Goal: Information Seeking & Learning: Learn about a topic

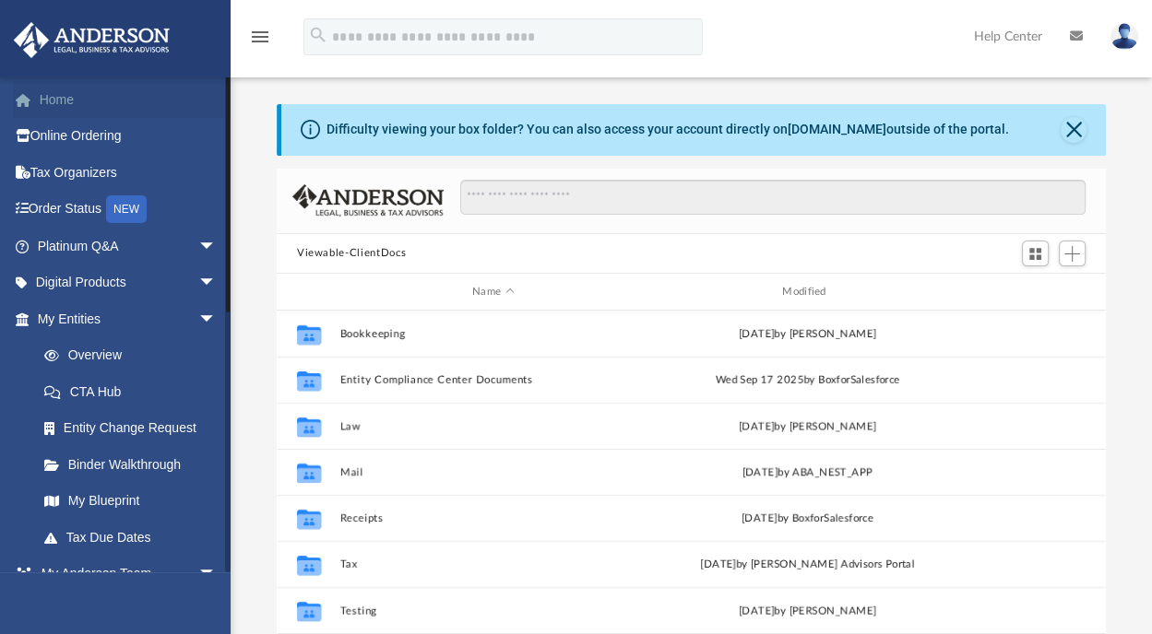
scroll to position [405, 814]
click at [80, 105] on link "Home" at bounding box center [128, 99] width 231 height 37
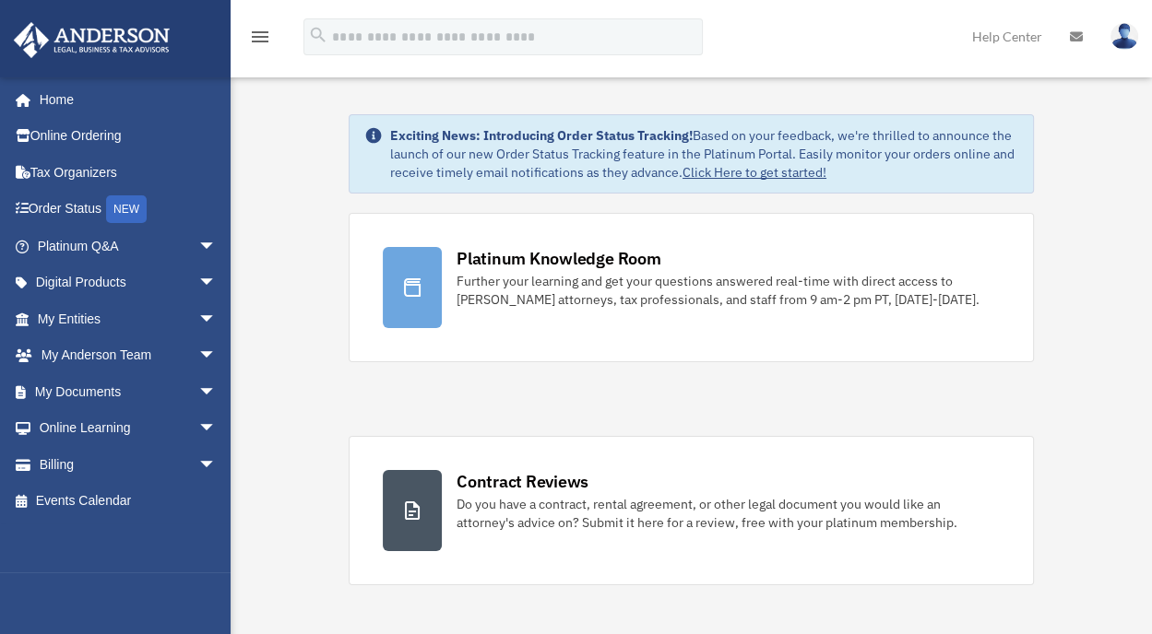
click at [1124, 41] on img at bounding box center [1124, 36] width 28 height 27
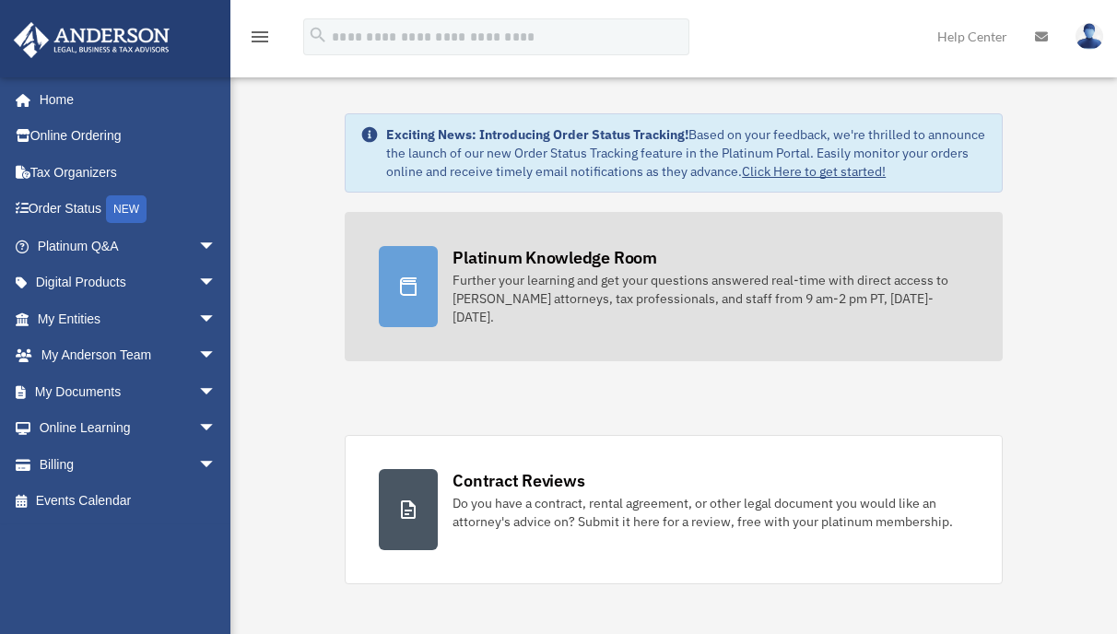
click at [494, 294] on div "Further your learning and get your questions answered real-time with direct acc…" at bounding box center [711, 298] width 516 height 55
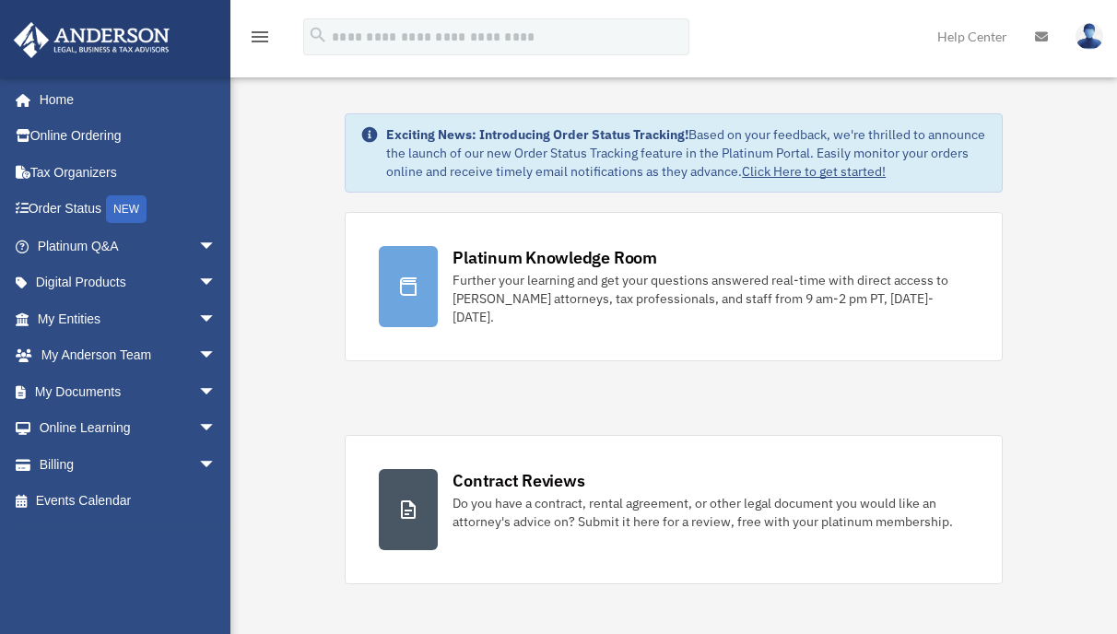
click at [1090, 41] on img at bounding box center [1090, 36] width 28 height 27
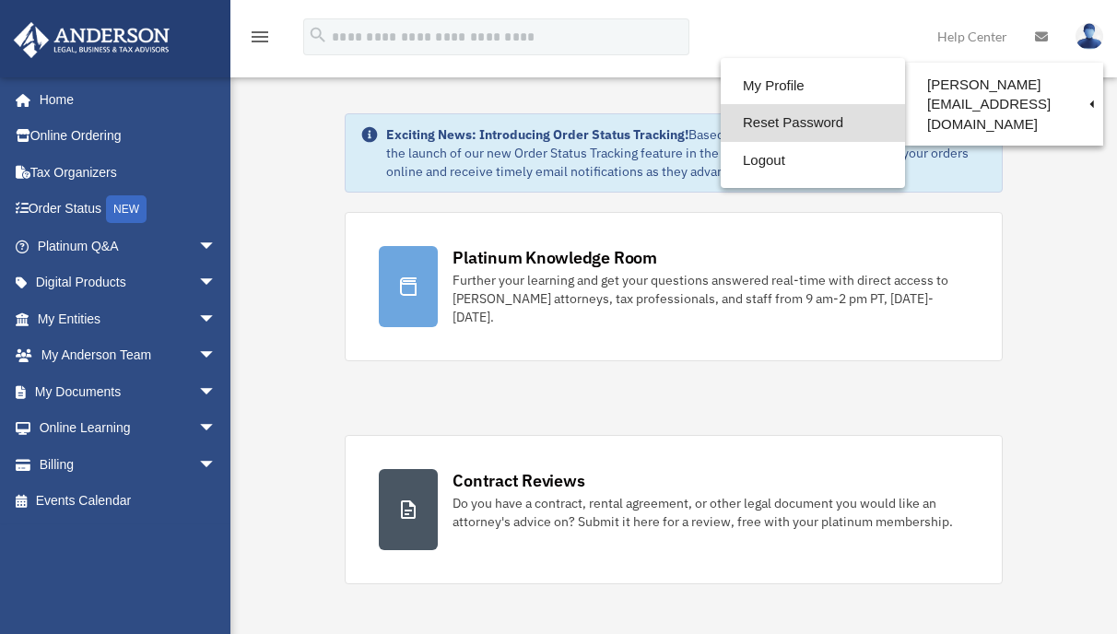
click at [721, 113] on link "Reset Password" at bounding box center [813, 123] width 184 height 38
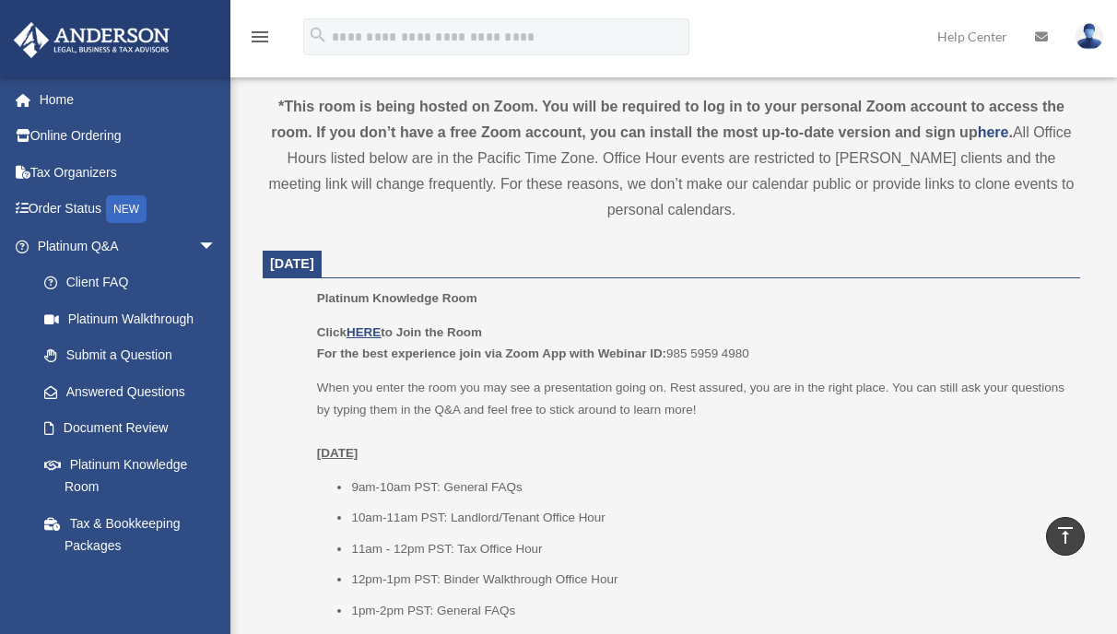
scroll to position [738, 0]
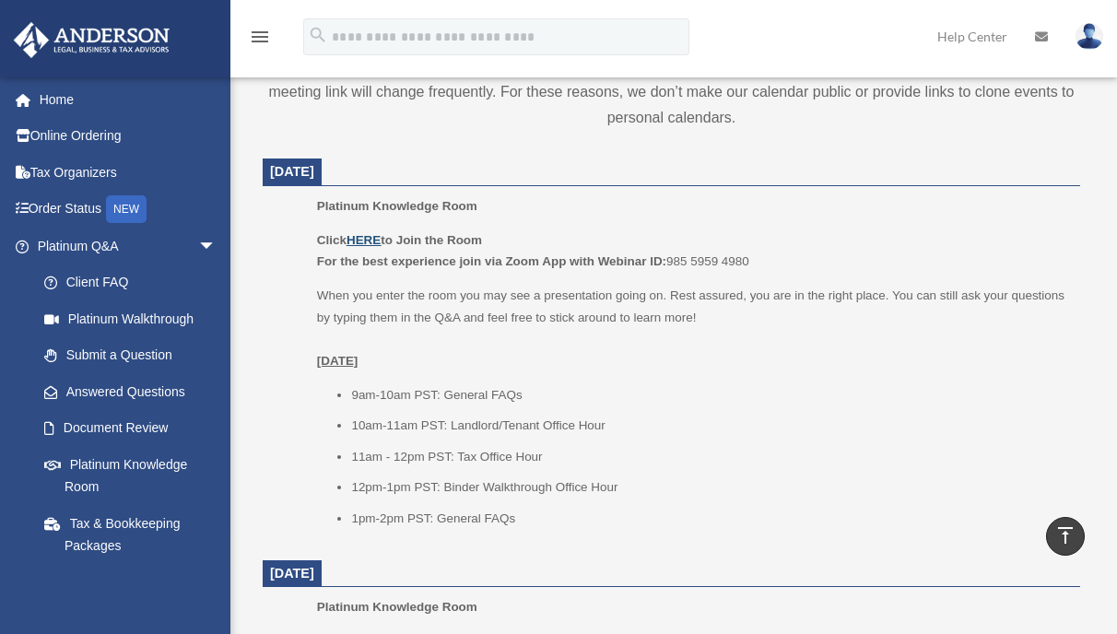
click at [366, 244] on u "HERE" at bounding box center [364, 240] width 34 height 14
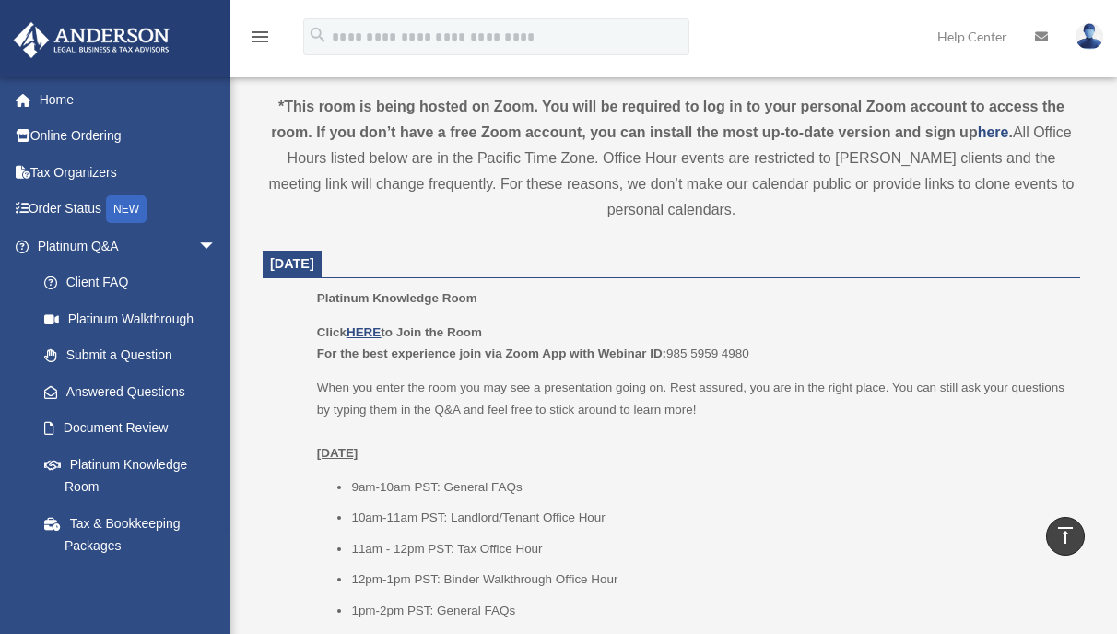
drag, startPoint x: 272, startPoint y: 263, endPoint x: 369, endPoint y: 262, distance: 96.8
click at [322, 262] on span "October 7, 2025" at bounding box center [292, 264] width 59 height 27
click at [314, 261] on span "October 7, 2025" at bounding box center [292, 263] width 44 height 15
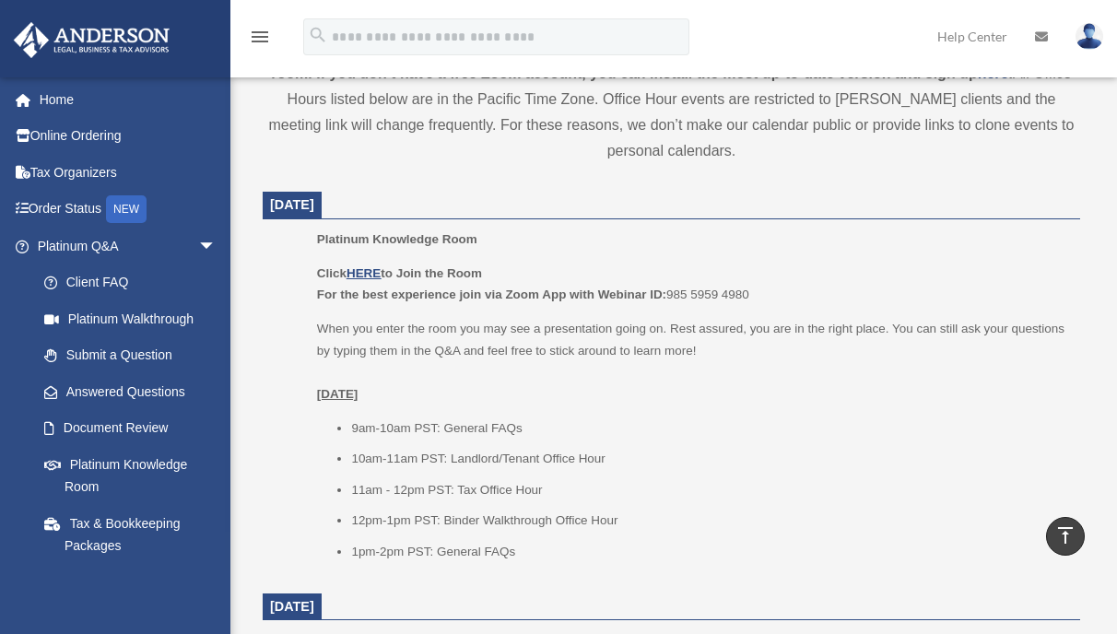
scroll to position [738, 0]
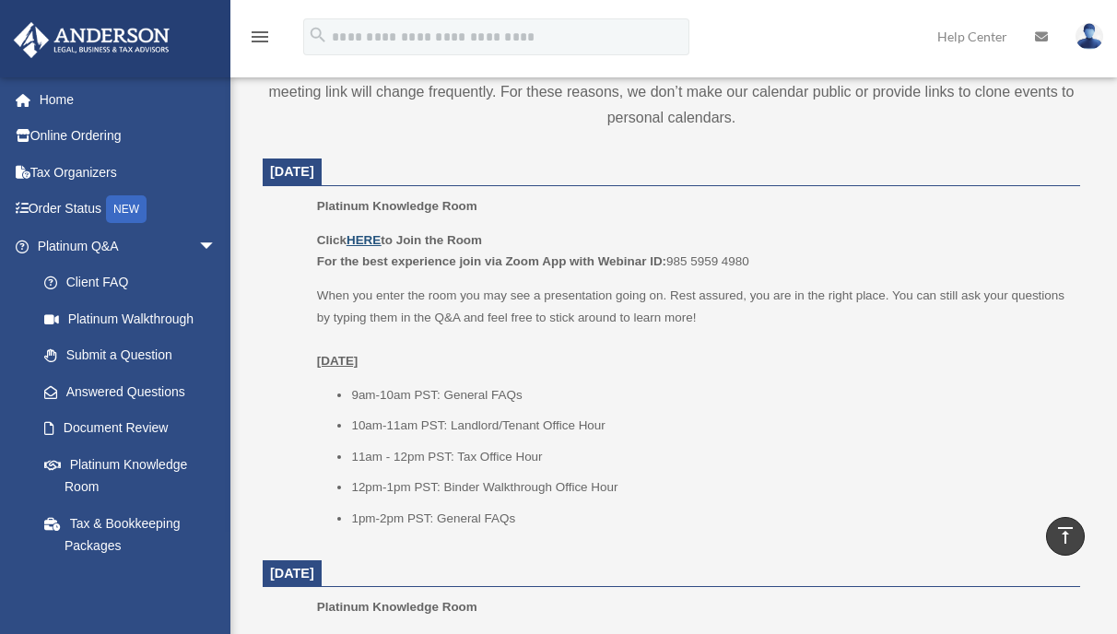
click at [361, 242] on u "HERE" at bounding box center [364, 240] width 34 height 14
